Goal: Task Accomplishment & Management: Complete application form

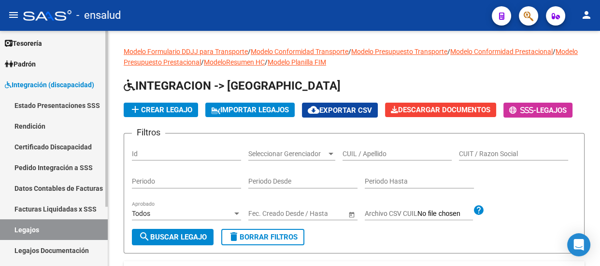
scroll to position [79, 0]
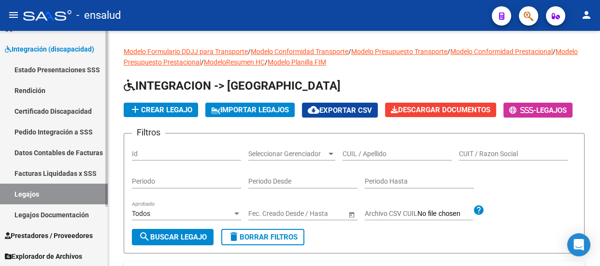
click at [35, 233] on span "Prestadores / Proveedores" at bounding box center [49, 236] width 88 height 11
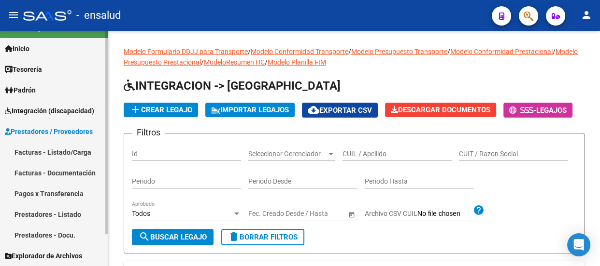
scroll to position [17, 0]
click at [40, 150] on link "Facturas - Listado/Carga" at bounding box center [54, 152] width 108 height 21
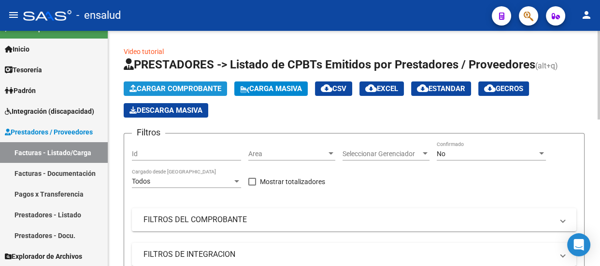
click at [184, 87] on span "Cargar Comprobante" at bounding box center [175, 88] width 92 height 9
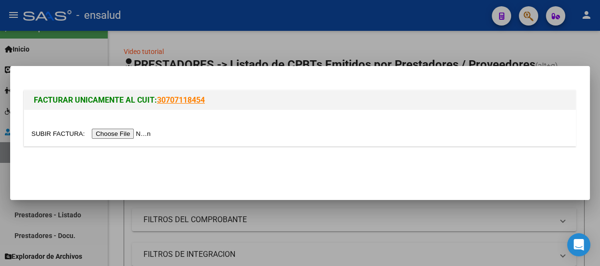
click at [130, 135] on input "file" at bounding box center [92, 134] width 122 height 10
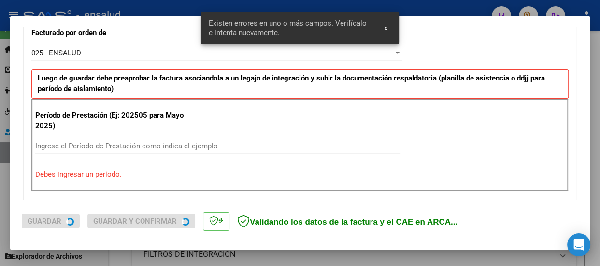
scroll to position [280, 0]
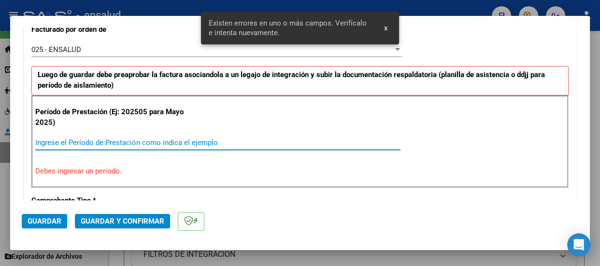
drag, startPoint x: 38, startPoint y: 142, endPoint x: 122, endPoint y: 263, distance: 147.0
click at [40, 145] on input "Ingrese el Período de Prestación como indica el ejemplo" at bounding box center [217, 143] width 365 height 9
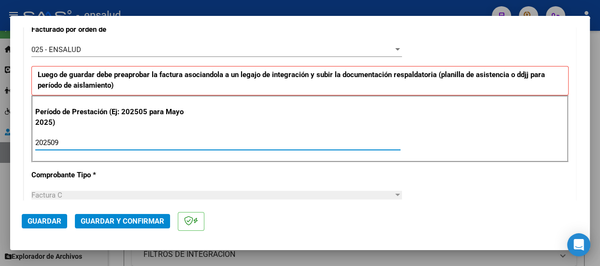
type input "202509"
click at [43, 223] on span "Guardar" at bounding box center [45, 221] width 34 height 9
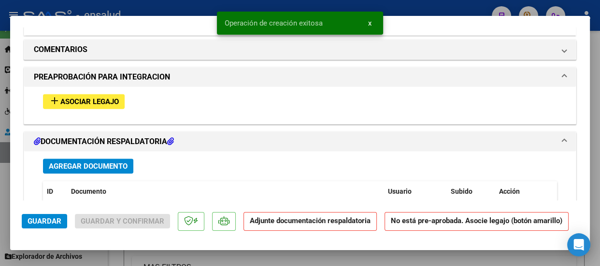
scroll to position [922, 0]
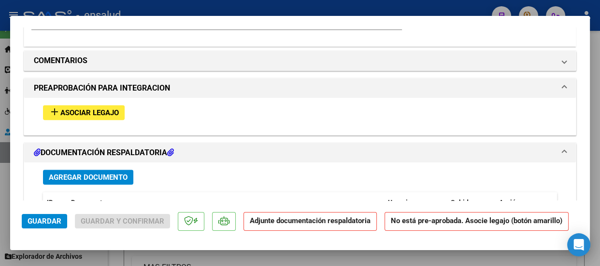
click at [100, 111] on span "Asociar Legajo" at bounding box center [89, 113] width 58 height 9
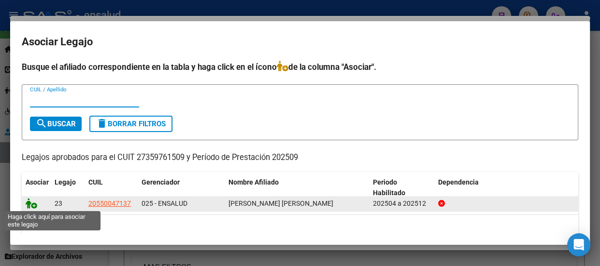
click at [33, 206] on icon at bounding box center [32, 203] width 12 height 11
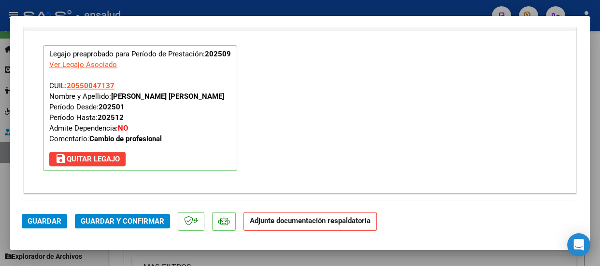
scroll to position [1122, 0]
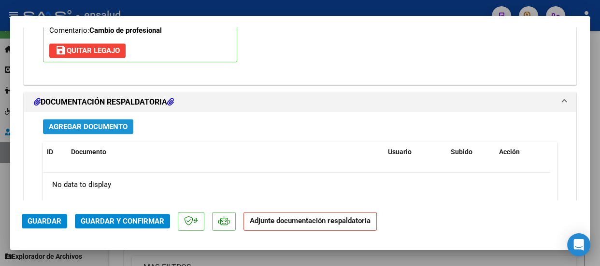
click at [97, 126] on span "Agregar Documento" at bounding box center [88, 127] width 79 height 9
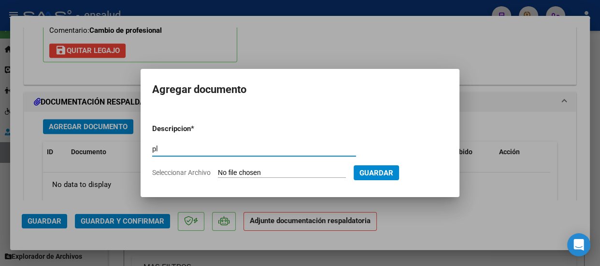
type input "p"
type input "PLANILLA ASISTENCIA"
click at [290, 169] on input "Seleccionar Archivo" at bounding box center [282, 173] width 128 height 9
type input "C:\fakepath\[PERSON_NAME] SALVADOR_202509_90_N_DAVIES ARIADNA_1-155-PA.pdf"
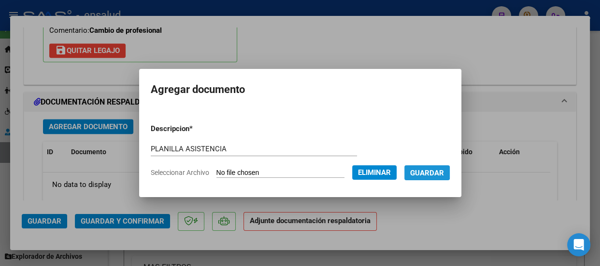
click at [432, 169] on span "Guardar" at bounding box center [427, 173] width 34 height 9
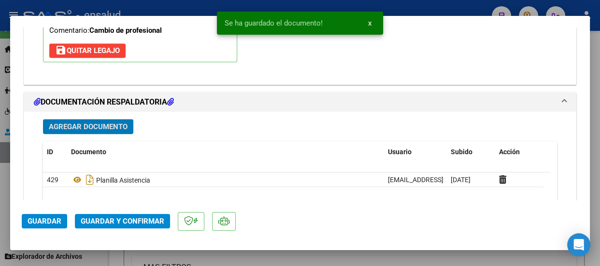
click at [145, 223] on span "Guardar y Confirmar" at bounding box center [123, 221] width 84 height 9
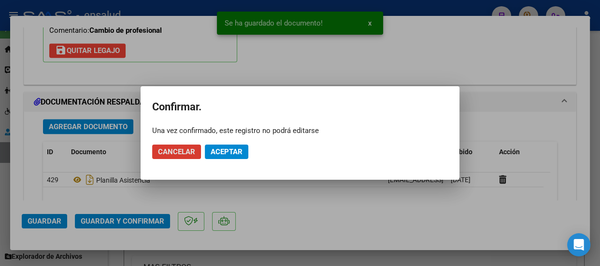
click at [229, 150] on span "Aceptar" at bounding box center [226, 152] width 32 height 9
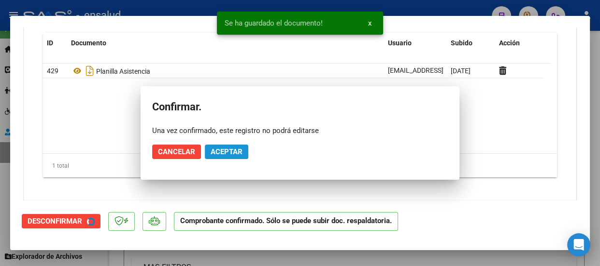
scroll to position [1035, 0]
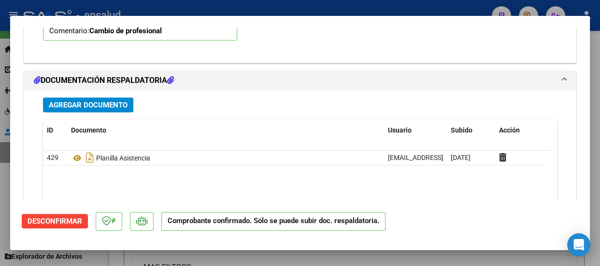
click at [300, 6] on div at bounding box center [300, 133] width 600 height 266
type input "$ 0,00"
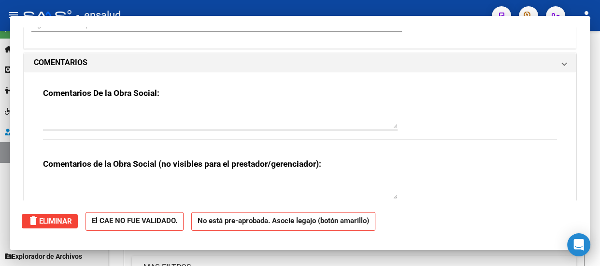
scroll to position [0, 0]
